Goal: Information Seeking & Learning: Learn about a topic

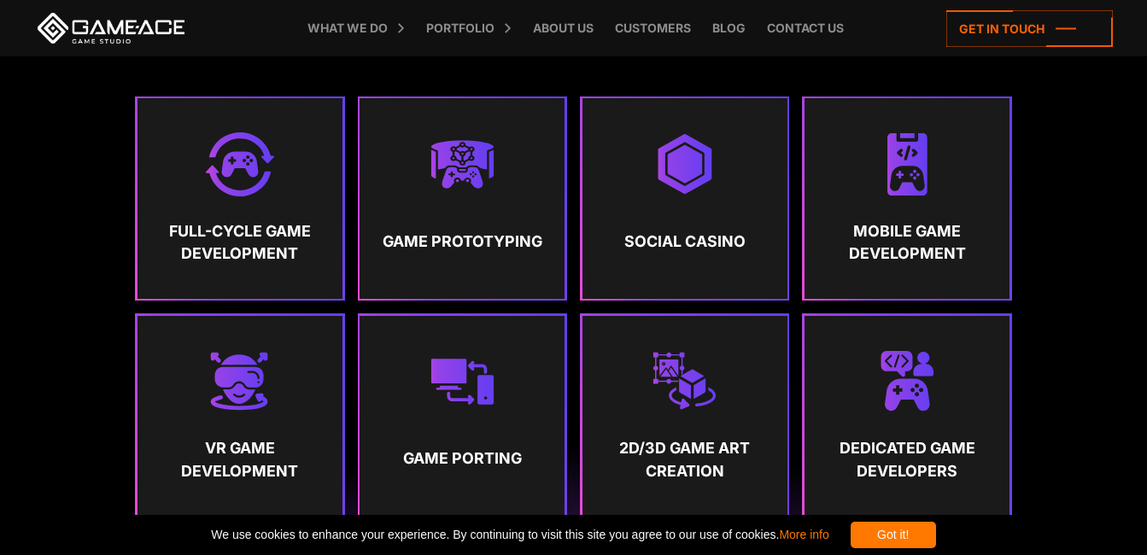
scroll to position [854, 0]
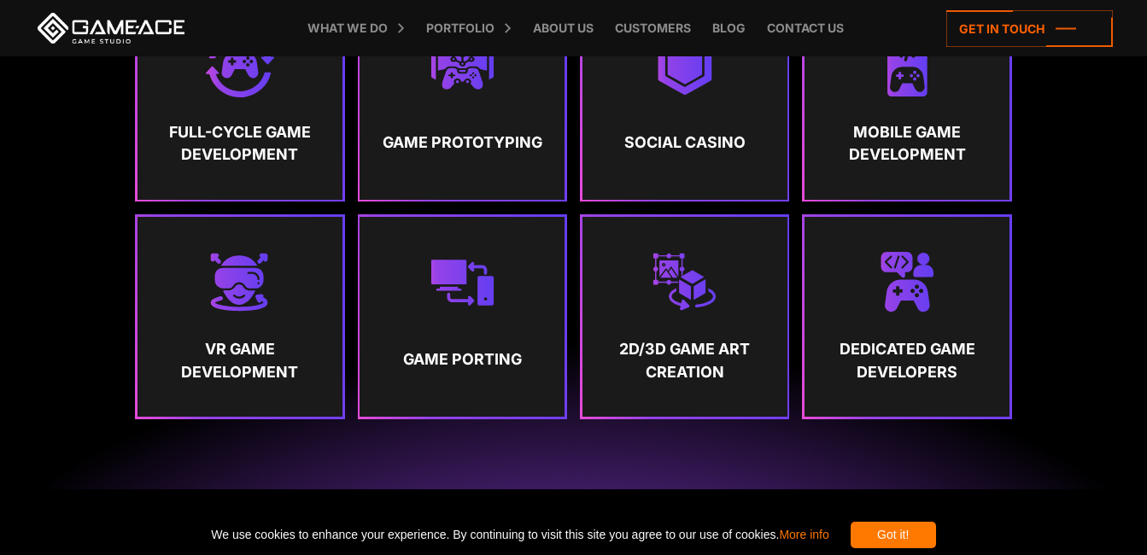
click at [450, 134] on strong "Game Prototyping" at bounding box center [462, 142] width 173 height 43
